Goal: Complete application form

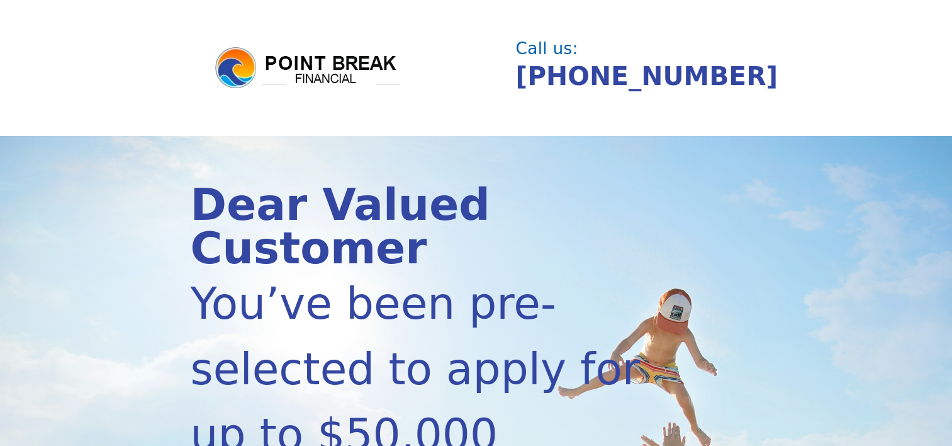
scroll to position [315, 0]
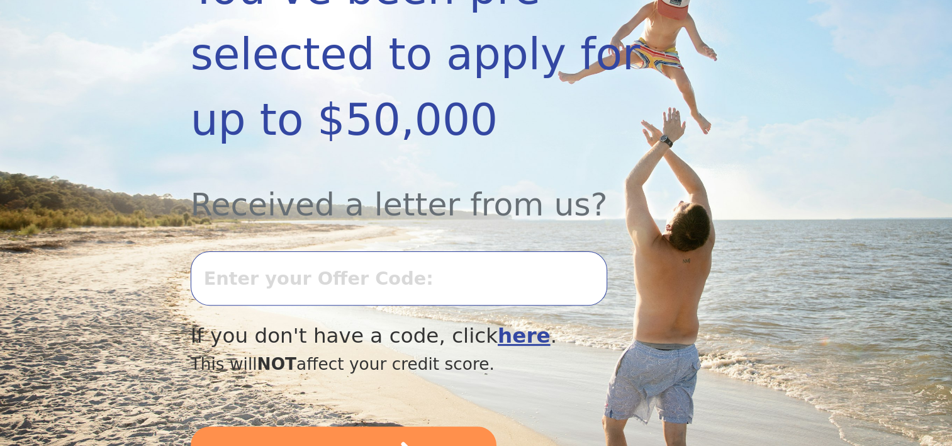
click at [265, 251] on input "text" at bounding box center [399, 278] width 417 height 54
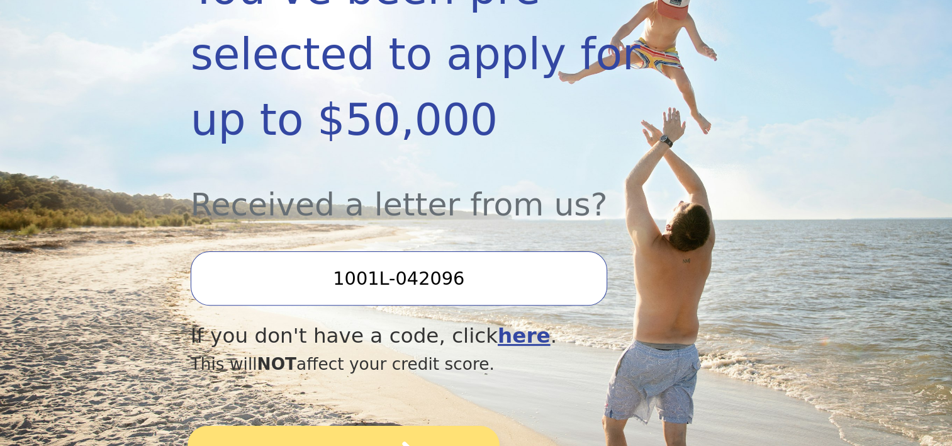
type input "1001L-042096"
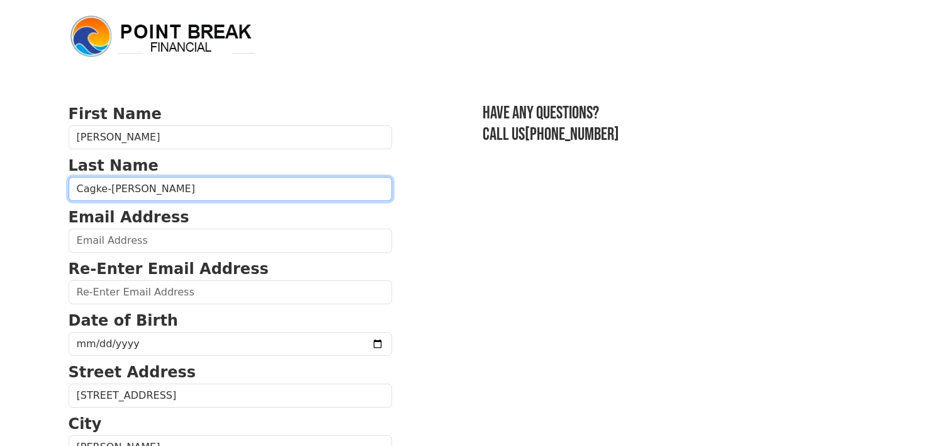
click at [108, 201] on input "Cagke-[PERSON_NAME]" at bounding box center [230, 189] width 323 height 24
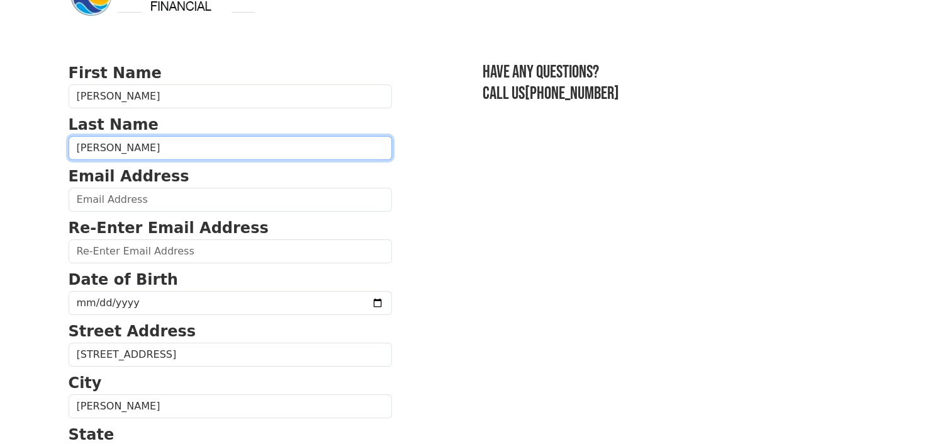
scroll to position [63, 0]
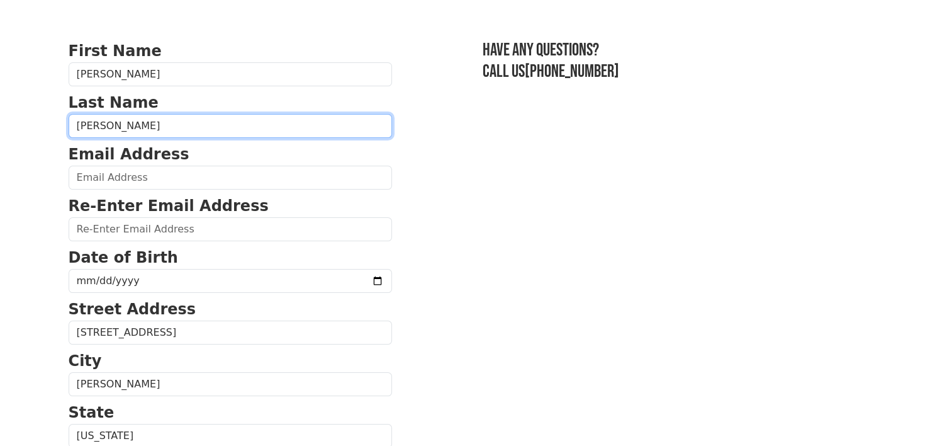
type input "[PERSON_NAME]"
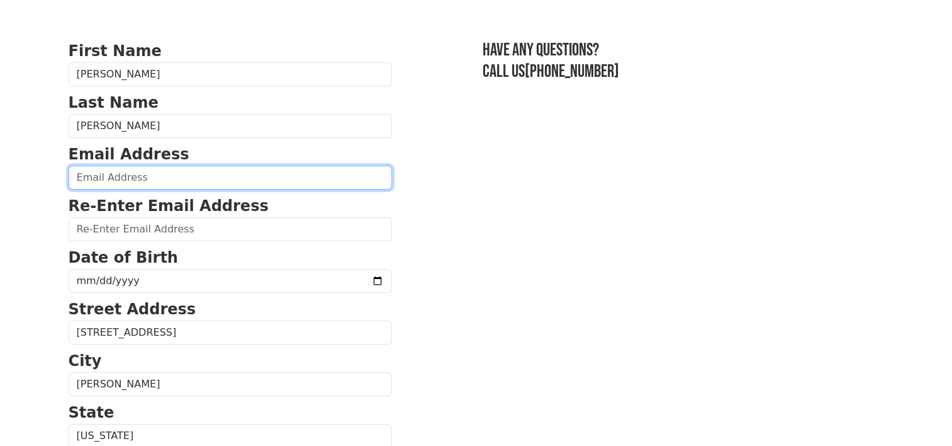
click at [140, 189] on input "email" at bounding box center [230, 178] width 323 height 24
type input "[EMAIL_ADDRESS][DOMAIN_NAME]"
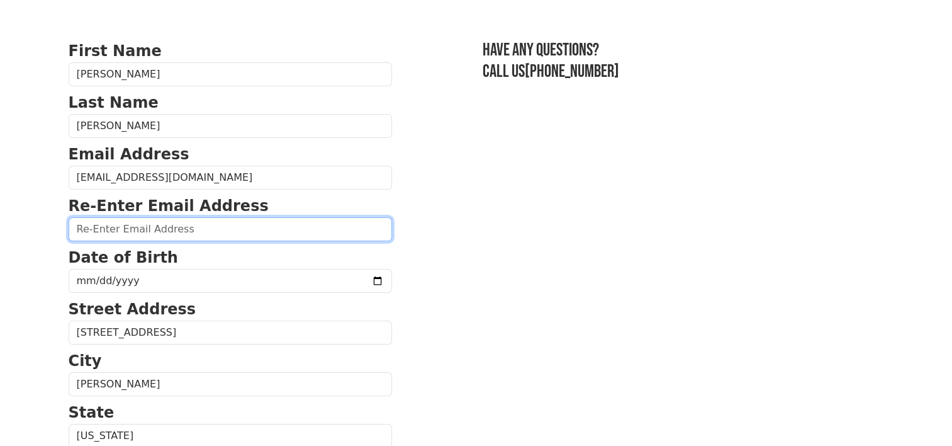
type input "[EMAIL_ADDRESS][DOMAIN_NAME]"
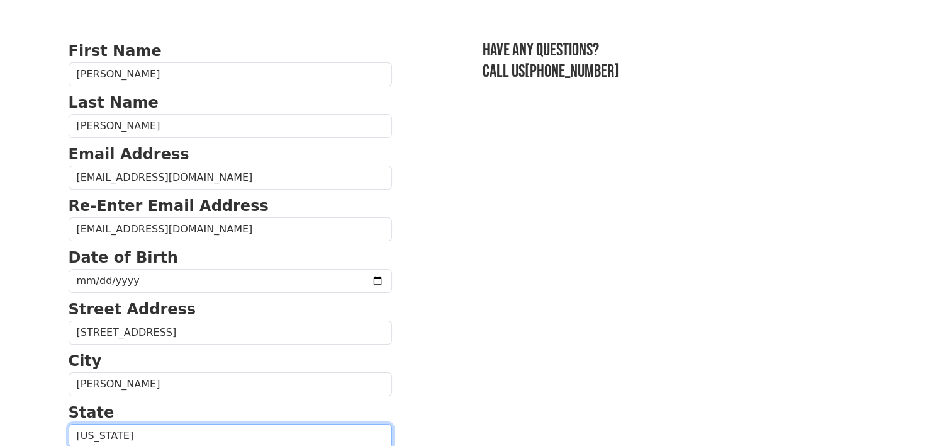
select select "[GEOGRAPHIC_DATA]"
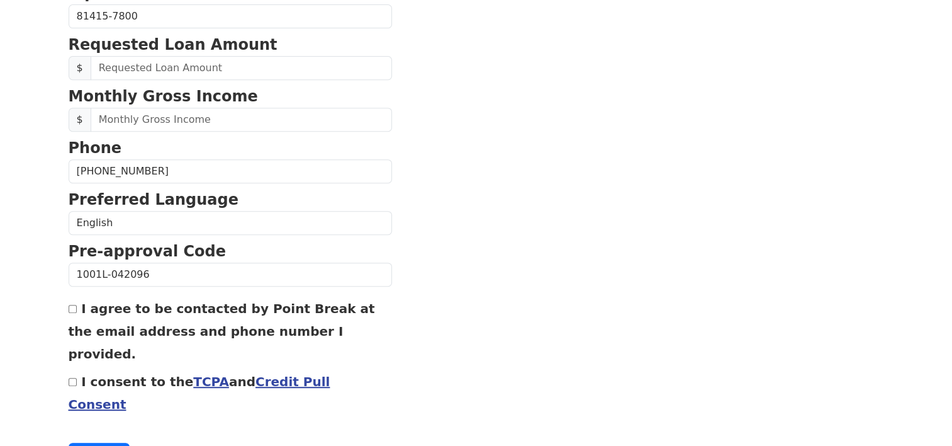
scroll to position [566, 0]
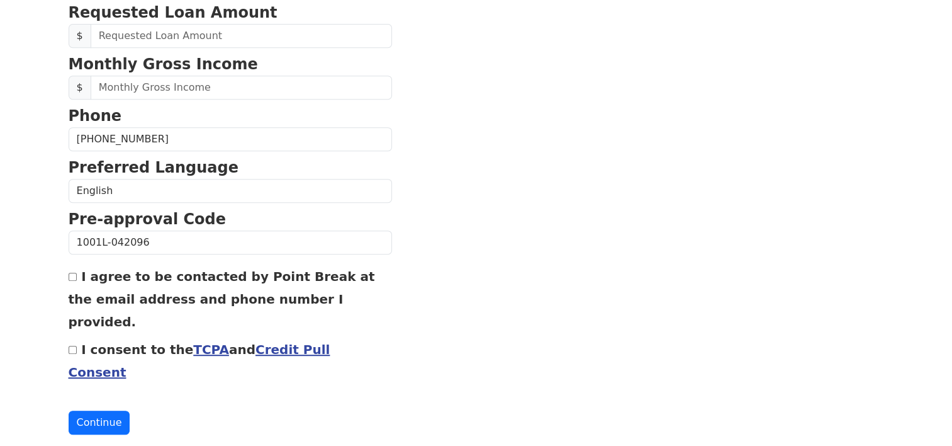
click at [171, 151] on input "(954) 253-7222" at bounding box center [230, 139] width 323 height 24
type input "(9__) ___-____"
type input "(970) 260-5915"
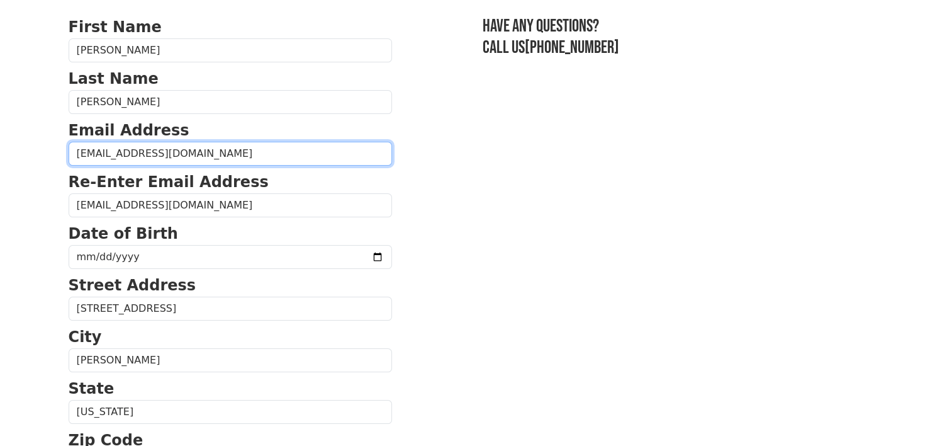
scroll to position [126, 0]
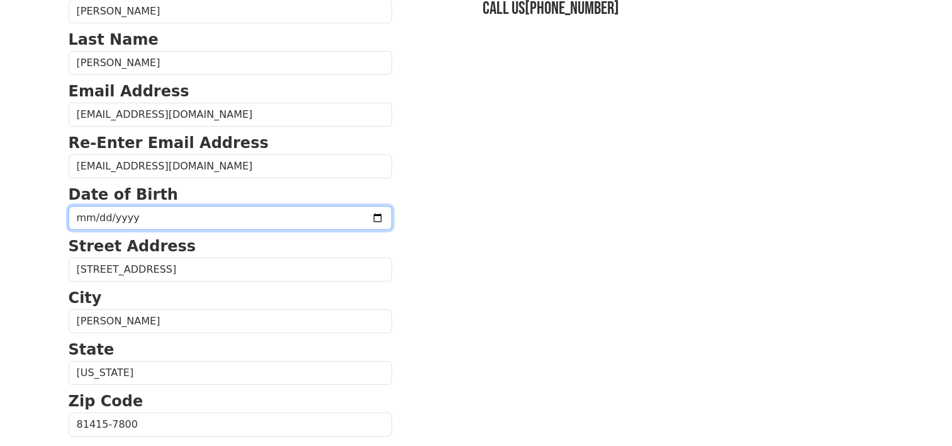
click at [172, 230] on input "date" at bounding box center [230, 218] width 323 height 24
type input "1964-04-30"
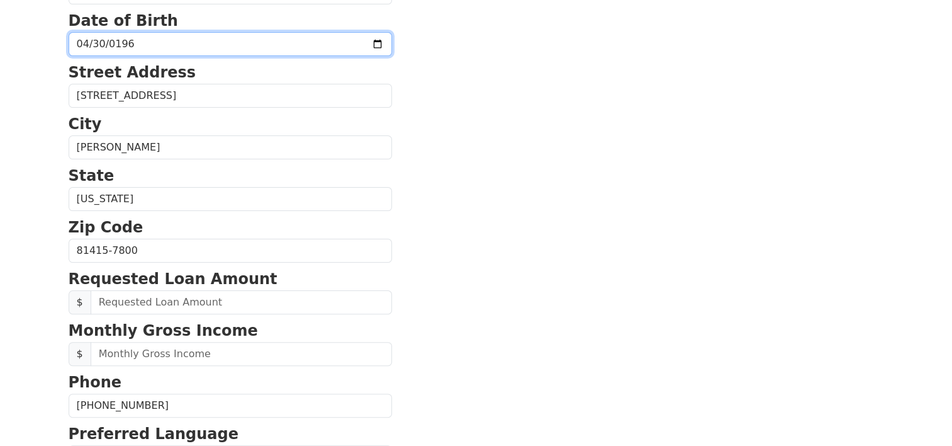
scroll to position [378, 0]
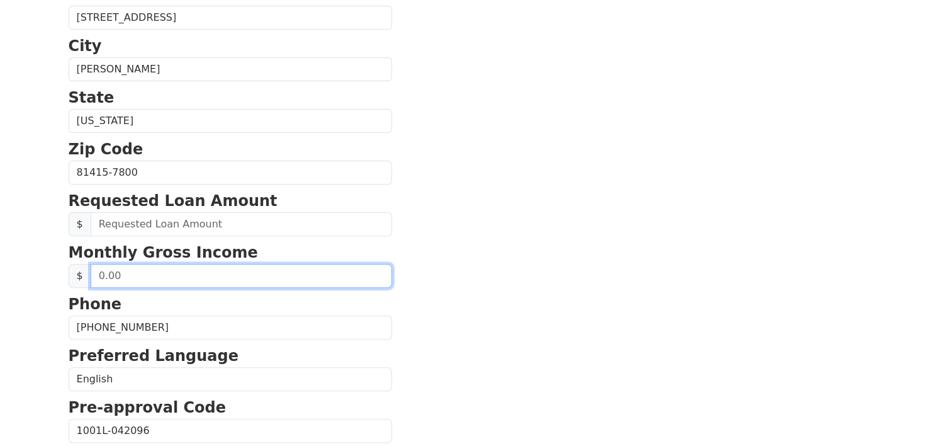
click at [179, 288] on input "text" at bounding box center [241, 276] width 301 height 24
type input "1,100.00"
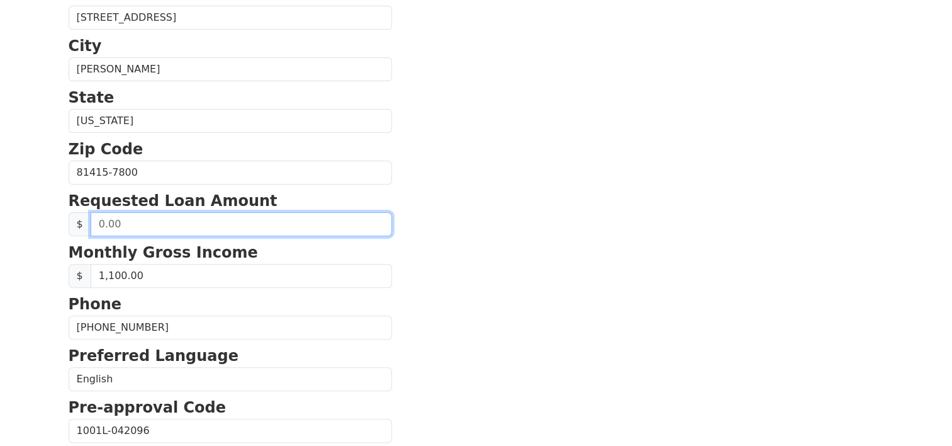
click at [146, 236] on input "text" at bounding box center [241, 224] width 301 height 24
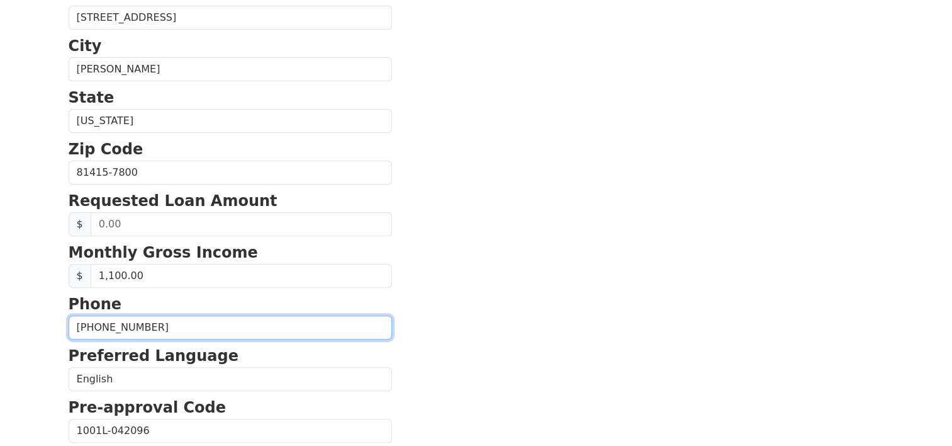
click at [318, 339] on input "(970) 260-5915" at bounding box center [230, 327] width 323 height 24
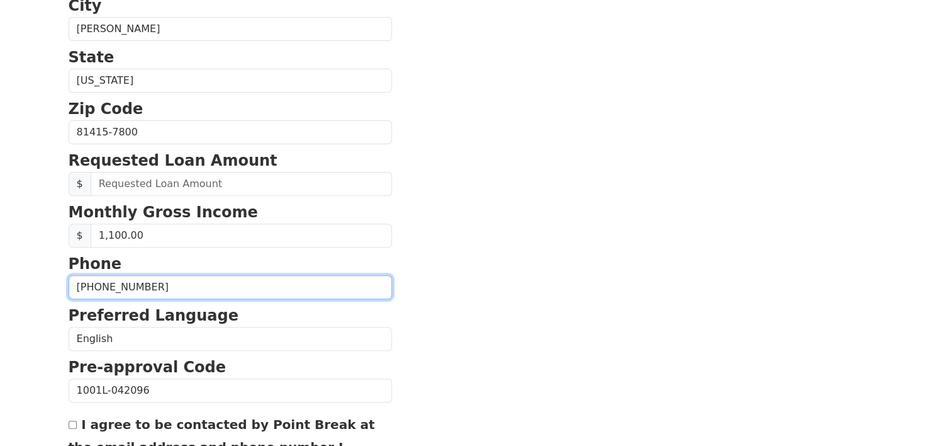
scroll to position [441, 0]
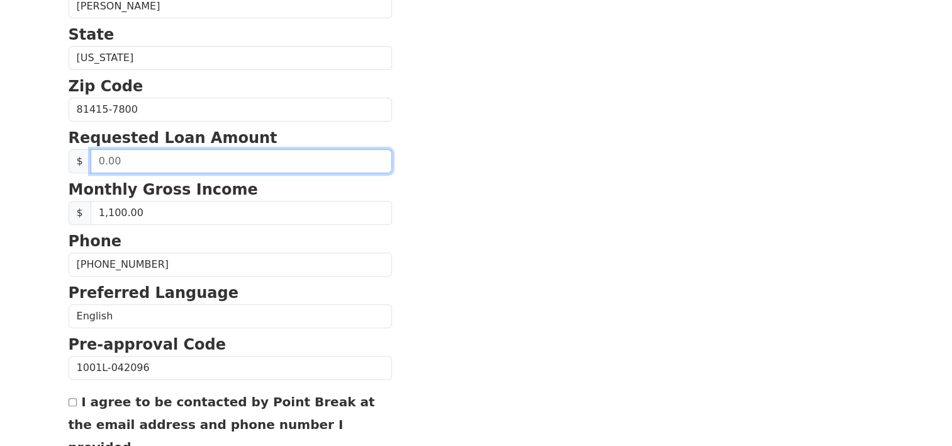
click at [139, 173] on input "text" at bounding box center [241, 161] width 301 height 24
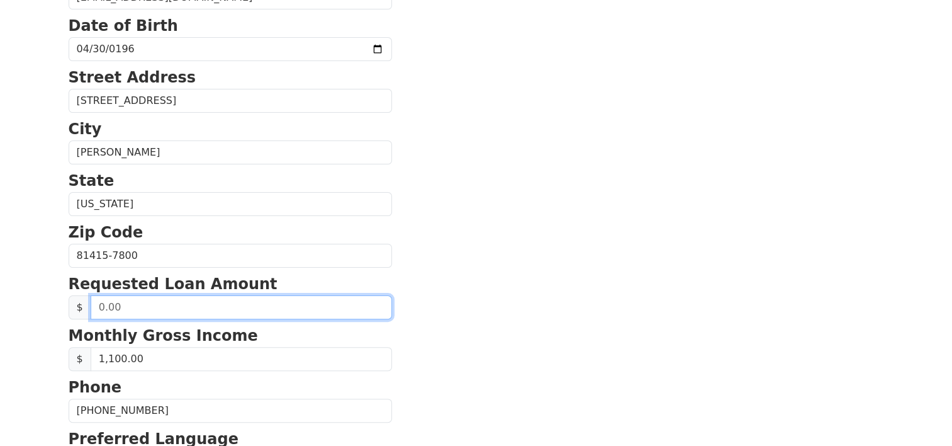
scroll to position [378, 0]
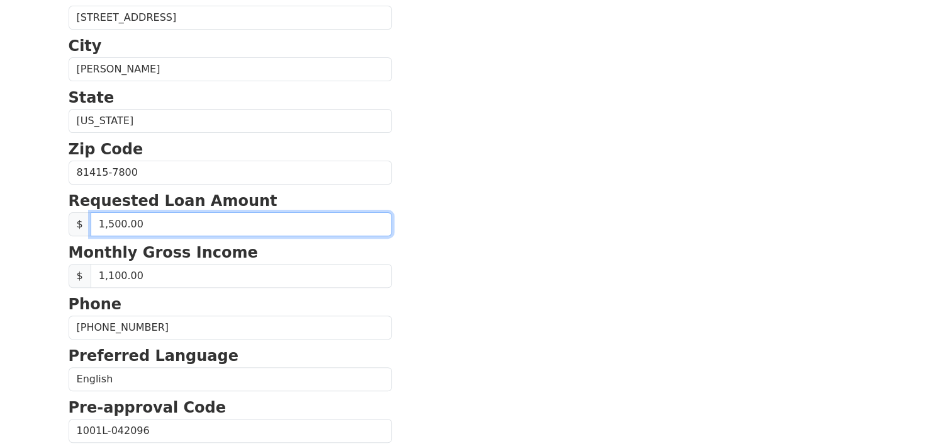
type input "15,000.00"
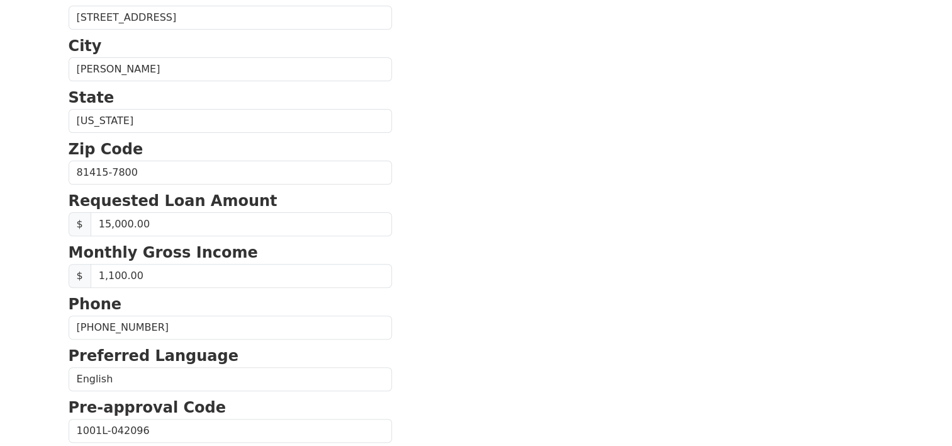
click at [725, 138] on section "First Name Leslie Last Name Cagle-Harber Email Address dreamsmores@gmail.com Re…" at bounding box center [477, 173] width 816 height 897
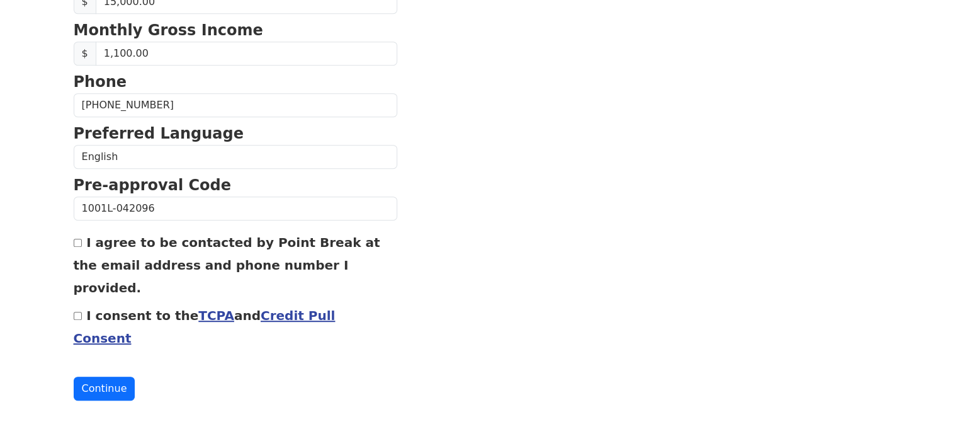
scroll to position [715, 0]
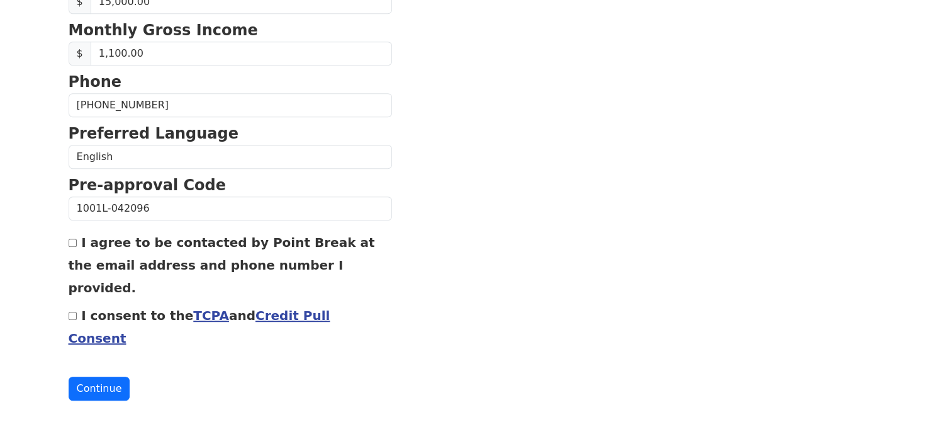
click at [318, 308] on link "Credit Pull Consent" at bounding box center [200, 327] width 262 height 38
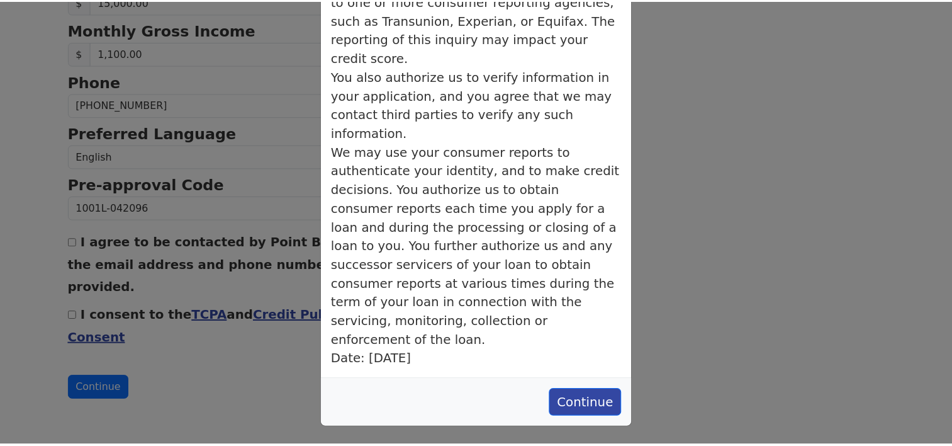
scroll to position [650, 0]
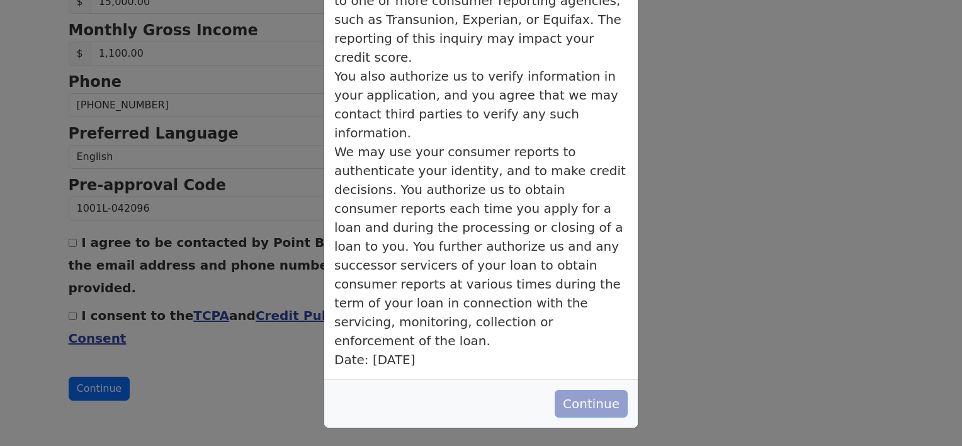
click at [573, 391] on button "Continue" at bounding box center [590, 404] width 73 height 28
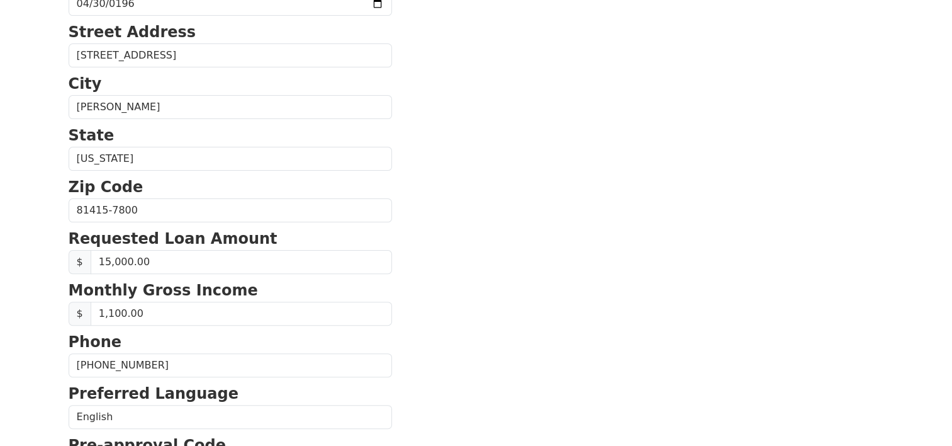
scroll to position [378, 0]
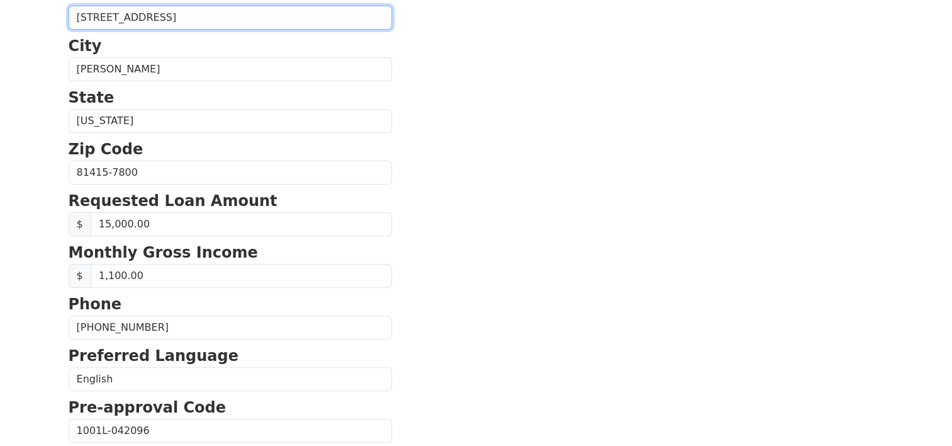
click at [225, 30] on input "77826 E Eagle Trl # 492" at bounding box center [230, 18] width 323 height 24
type input "77826 E Eagle Trl"
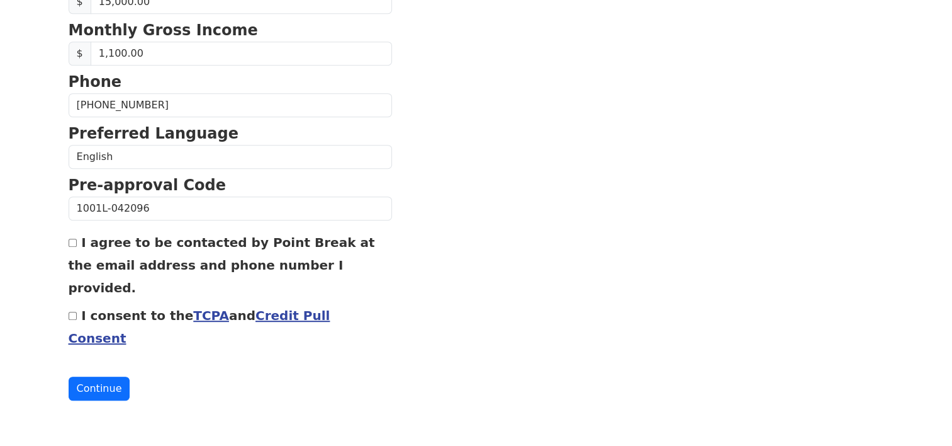
scroll to position [629, 0]
